Goal: Check status: Check status

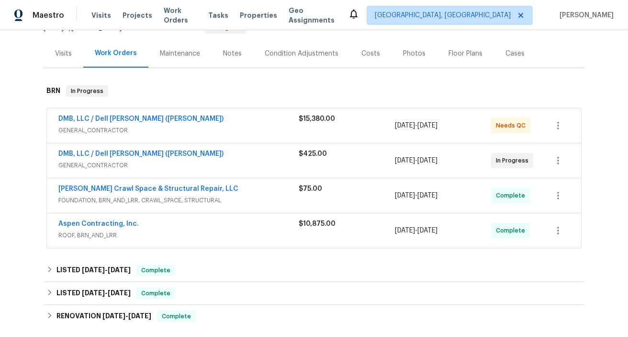
scroll to position [108, 0]
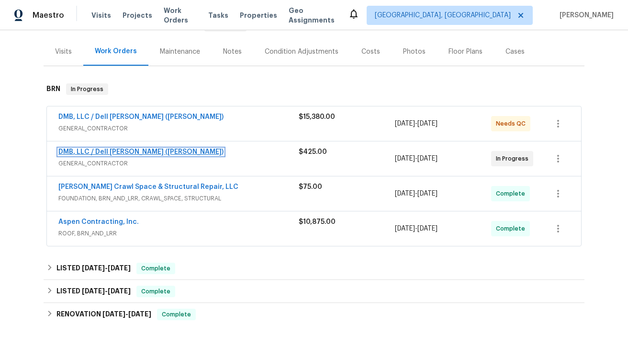
click at [135, 154] on link "DMB, LLC / Dell [PERSON_NAME] ([PERSON_NAME])" at bounding box center [140, 151] width 165 height 7
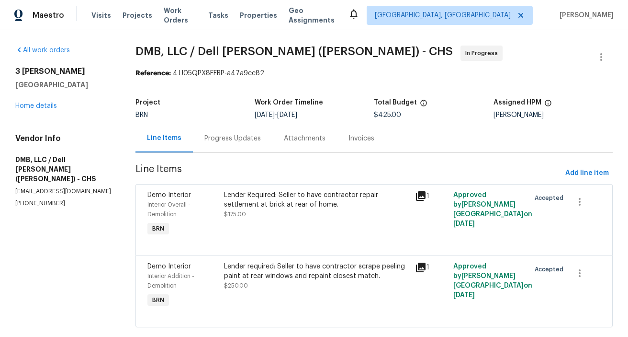
click at [421, 193] on icon at bounding box center [421, 196] width 10 height 10
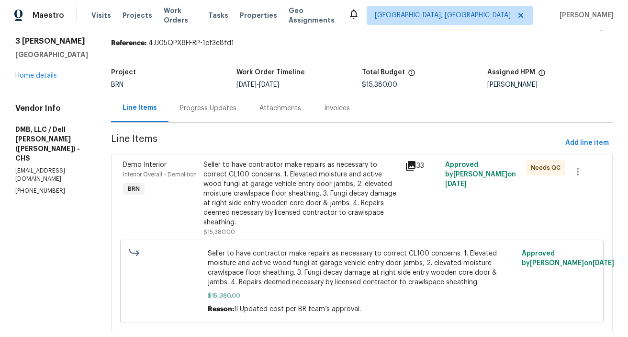
scroll to position [41, 0]
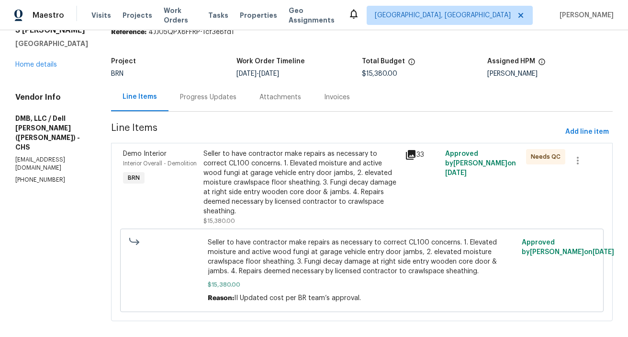
click at [408, 156] on icon at bounding box center [411, 155] width 10 height 10
